Goal: Information Seeking & Learning: Learn about a topic

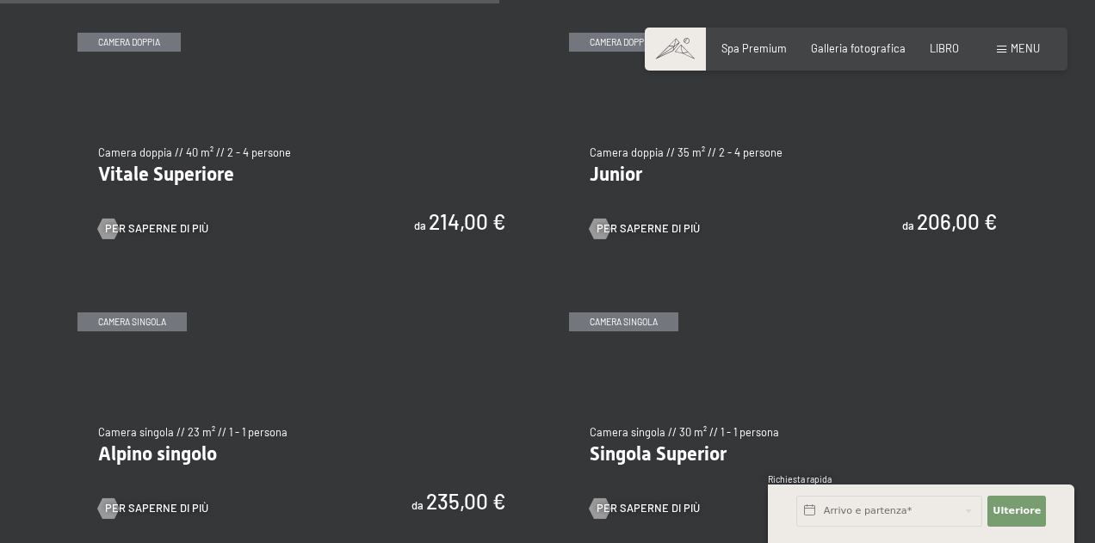
scroll to position [1929, 0]
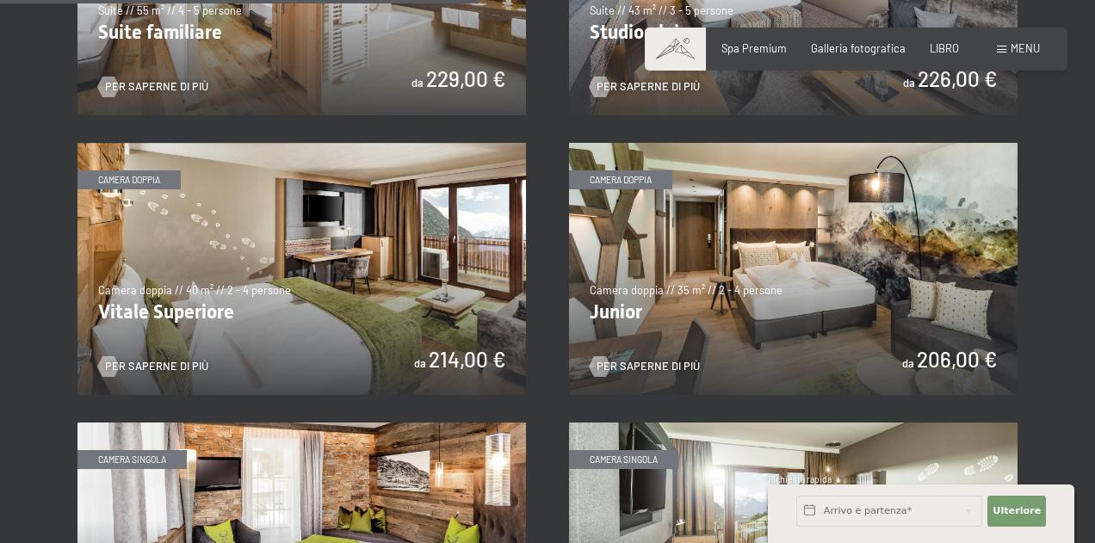
click at [321, 282] on img at bounding box center [301, 269] width 449 height 252
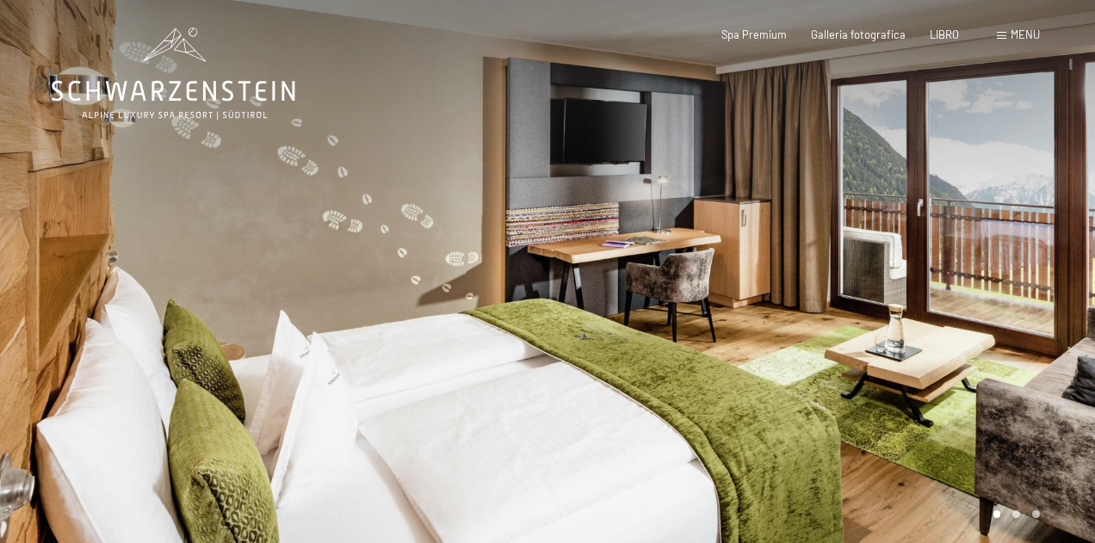
click at [1025, 31] on font "menu" at bounding box center [1025, 35] width 29 height 14
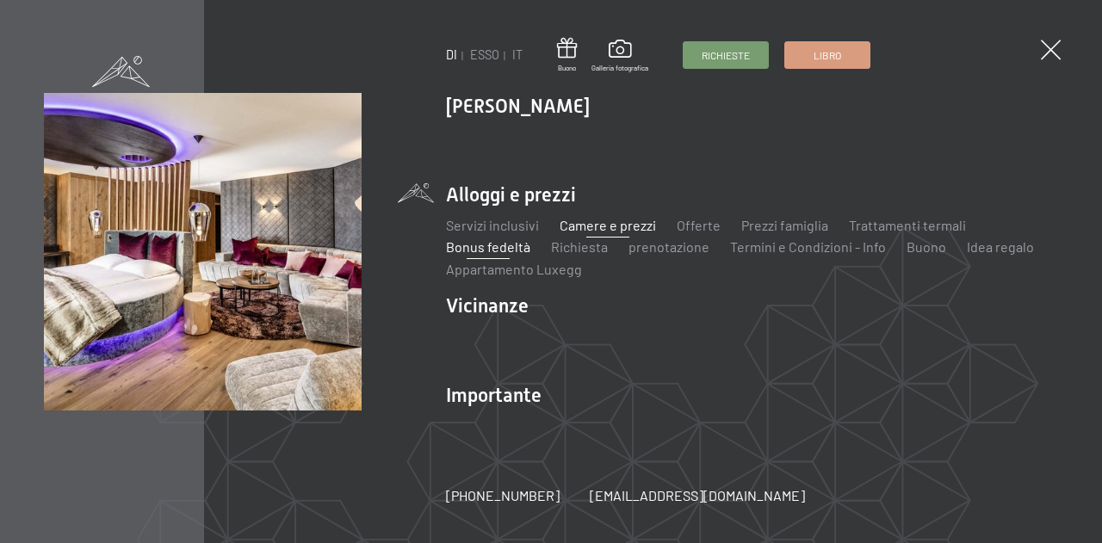
click at [506, 245] on font "Bonus fedeltà" at bounding box center [488, 246] width 84 height 16
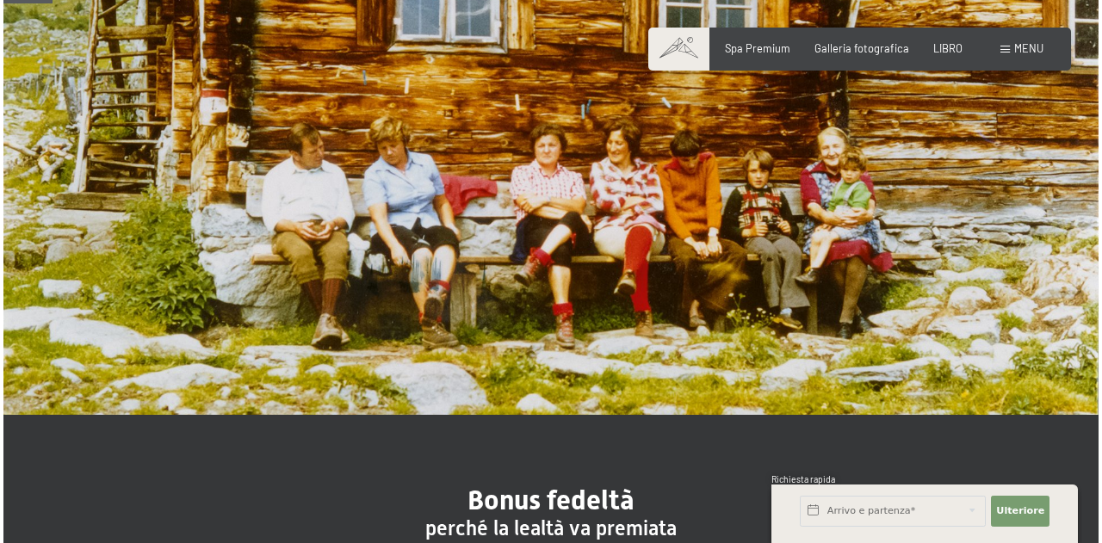
scroll to position [69, 0]
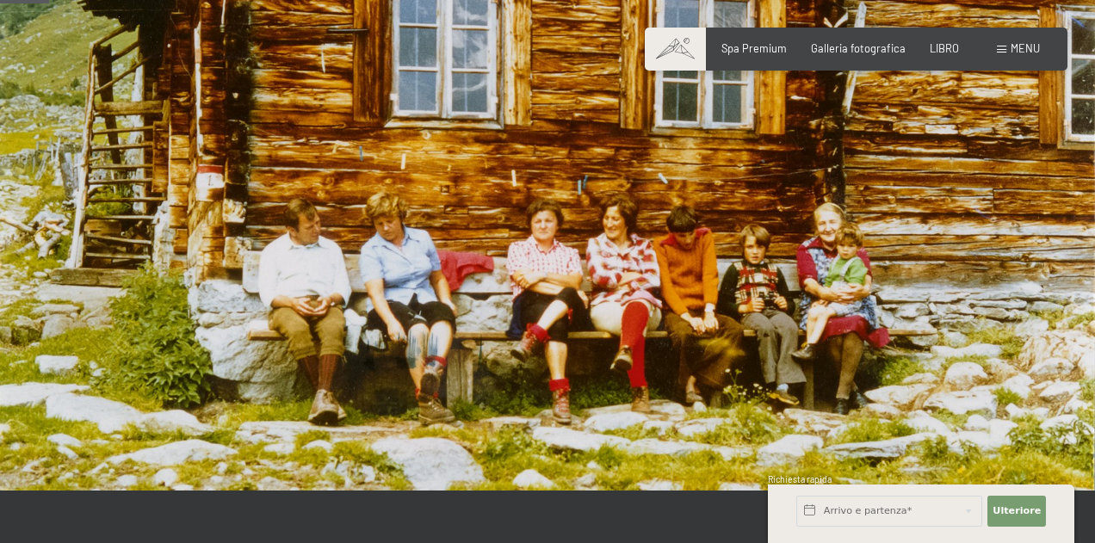
click at [1022, 44] on font "menu" at bounding box center [1025, 48] width 29 height 14
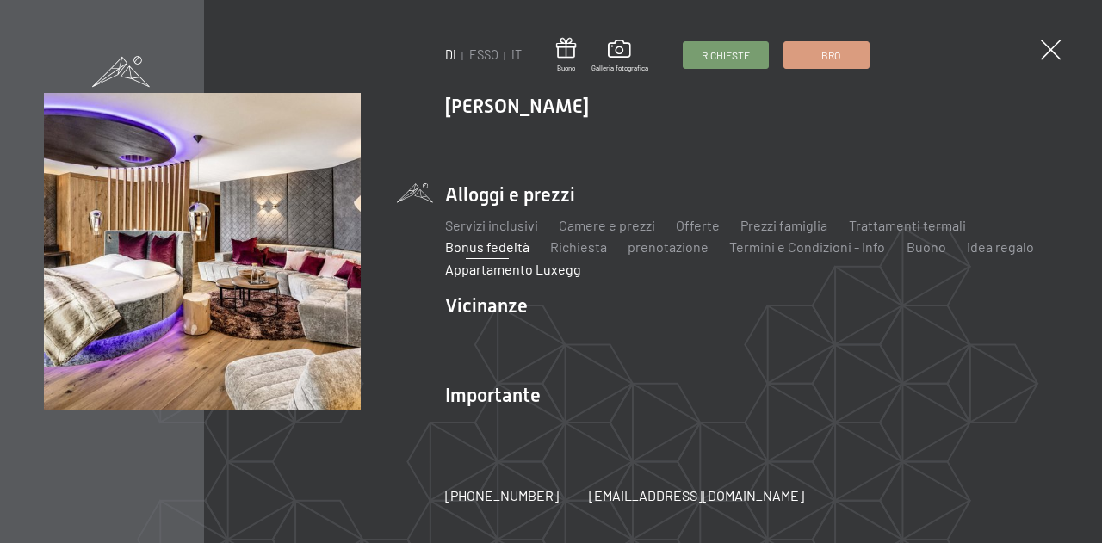
click at [530, 272] on font "Appartamento Luxegg" at bounding box center [514, 269] width 136 height 16
